Goal: Check status: Check status

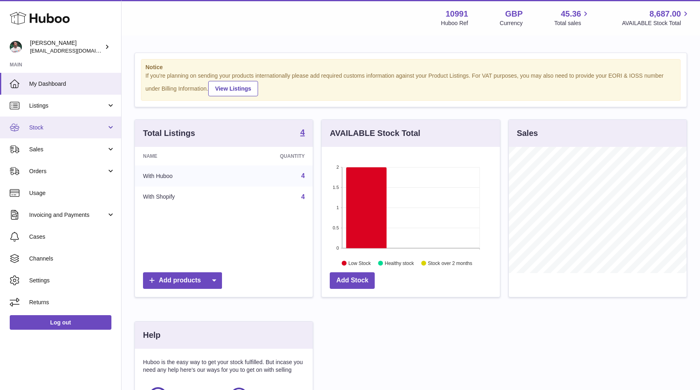
scroll to position [126, 178]
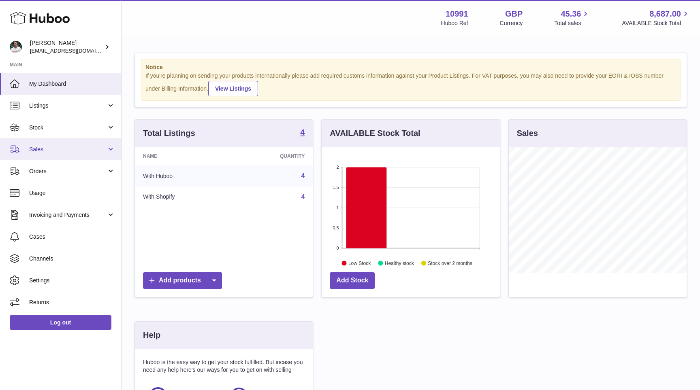
click at [52, 153] on span "Sales" at bounding box center [67, 150] width 77 height 8
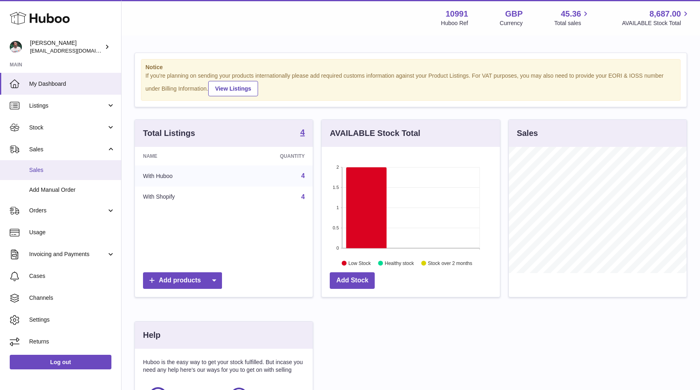
click at [52, 173] on span "Sales" at bounding box center [72, 170] width 86 height 8
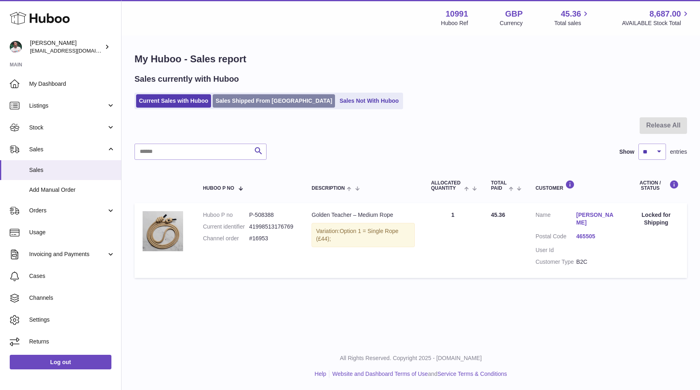
click at [249, 104] on link "Sales Shipped From [GEOGRAPHIC_DATA]" at bounding box center [274, 100] width 122 height 13
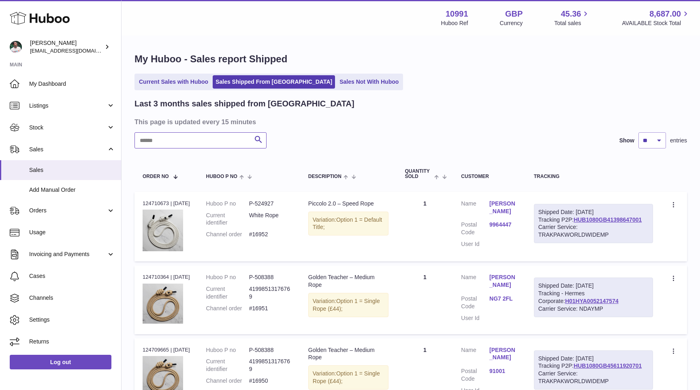
click at [226, 136] on input "text" at bounding box center [200, 140] width 132 height 16
type input "******"
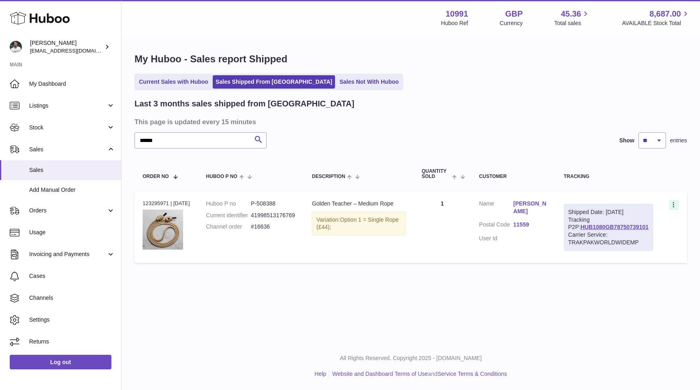
click at [676, 207] on icon at bounding box center [674, 206] width 9 height 8
click at [626, 237] on li "Duplicate Order" at bounding box center [638, 240] width 81 height 17
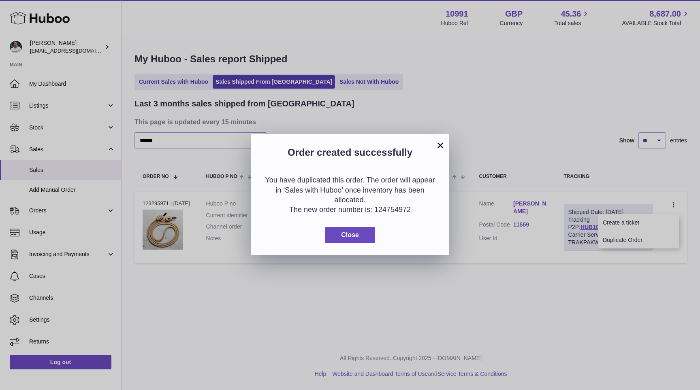
click at [360, 244] on div "You have duplicated this order. The order will appear in ‘Sales with Huboo’ onc…" at bounding box center [350, 209] width 198 height 92
click at [358, 235] on span "Close" at bounding box center [350, 235] width 18 height 7
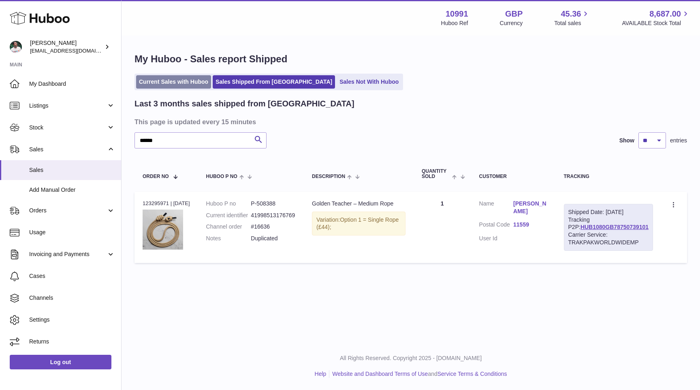
click at [197, 85] on link "Current Sales with Huboo" at bounding box center [173, 81] width 75 height 13
